Goal: Information Seeking & Learning: Find specific fact

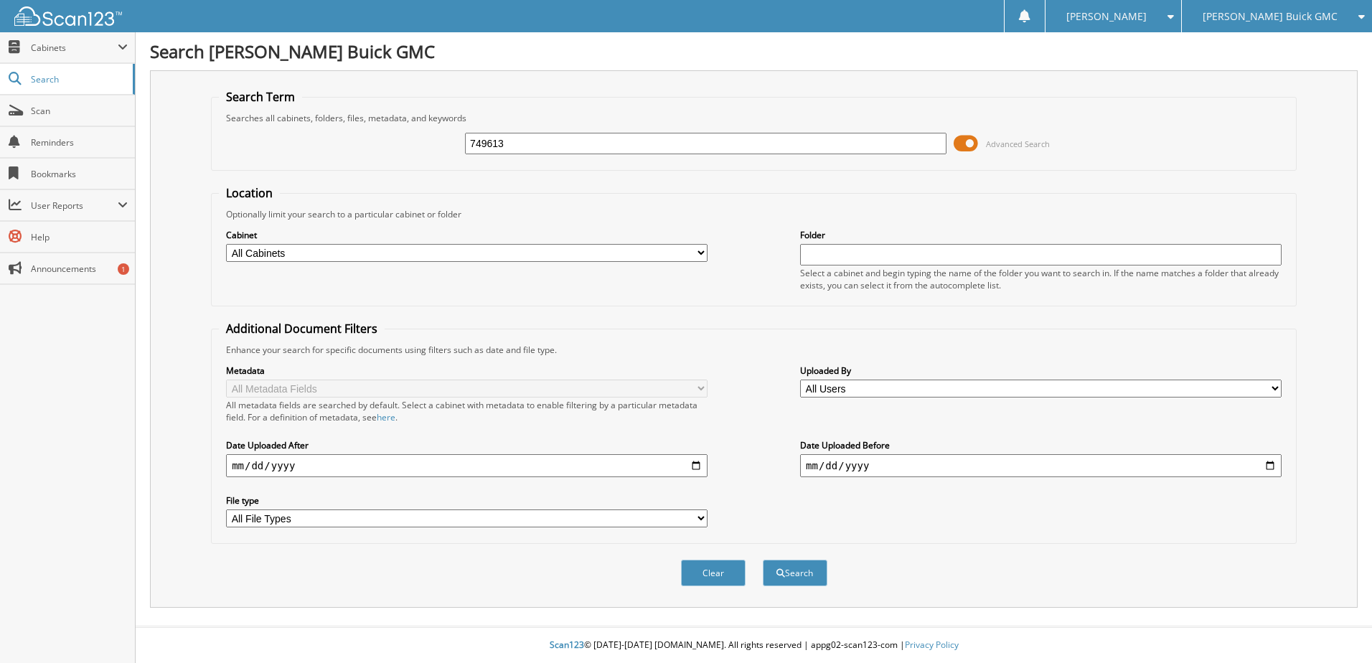
type input "749613"
click at [763, 560] on button "Search" at bounding box center [795, 573] width 65 height 27
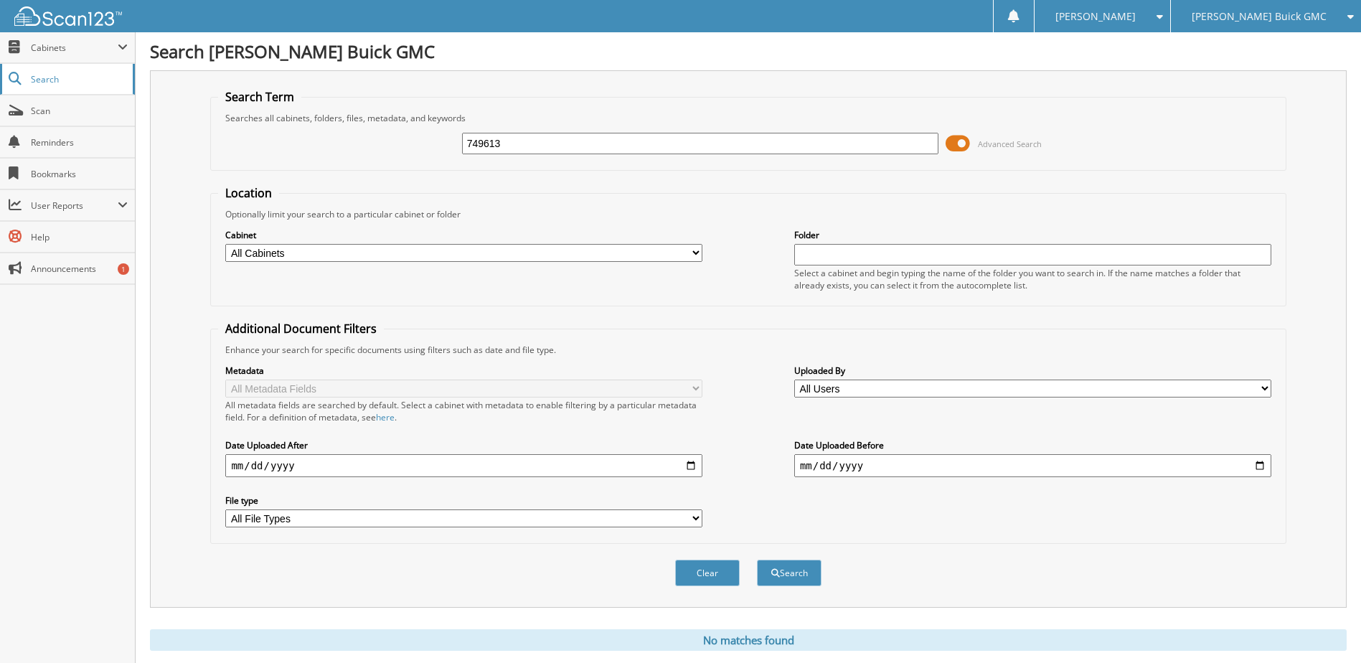
click at [63, 82] on span "Search" at bounding box center [78, 79] width 95 height 12
click at [50, 73] on span "Search" at bounding box center [78, 79] width 95 height 12
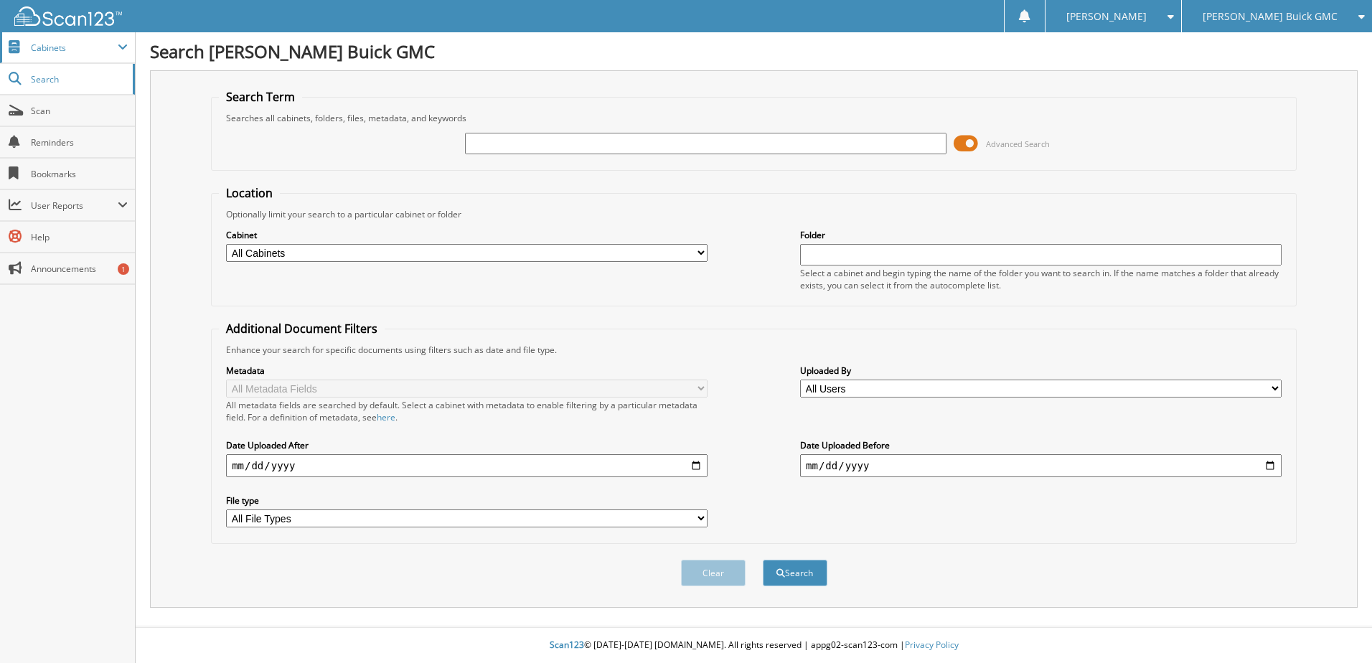
click at [121, 46] on span at bounding box center [123, 47] width 10 height 11
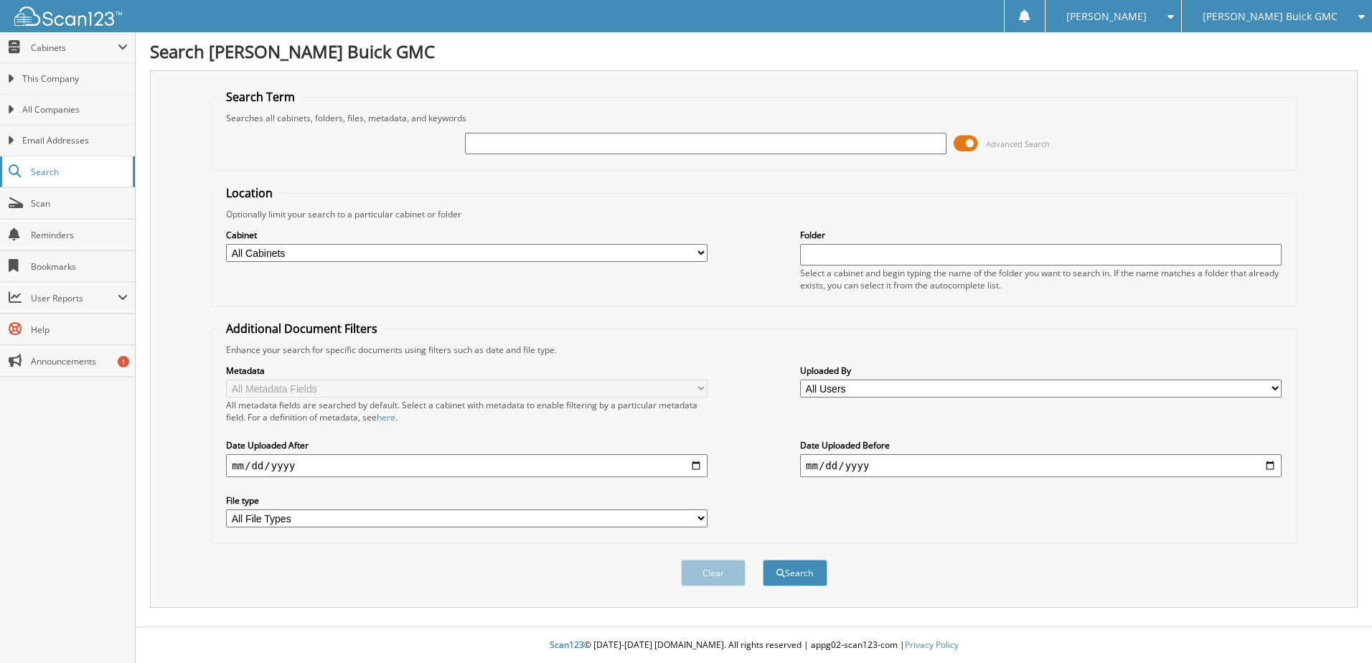
click at [44, 172] on span "Search" at bounding box center [78, 172] width 95 height 12
